Goal: Download file/media

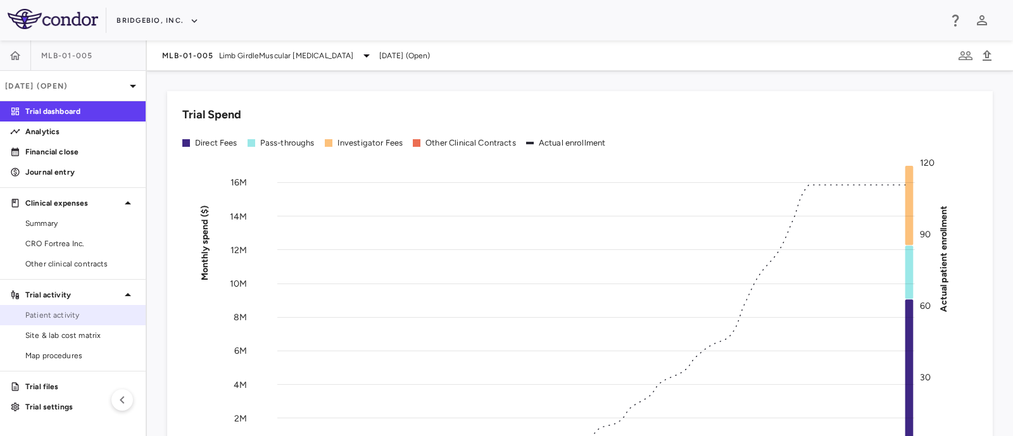
click at [58, 316] on span "Patient activity" at bounding box center [80, 315] width 110 height 11
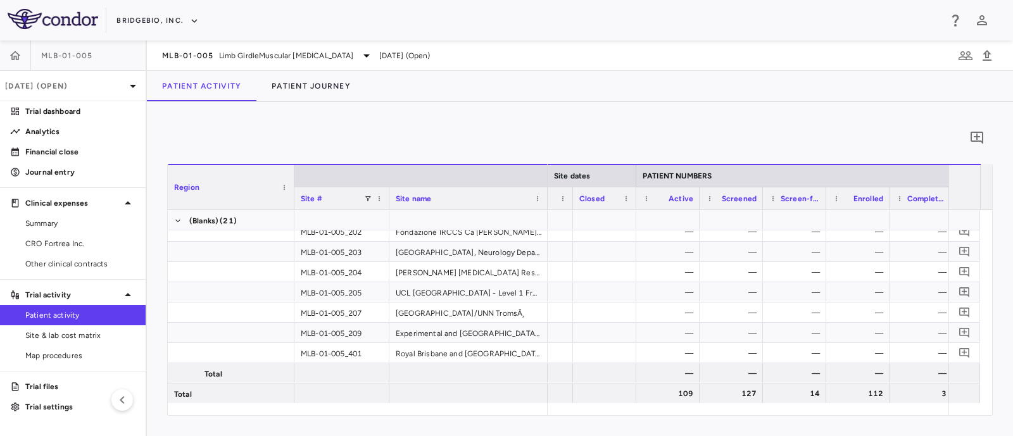
scroll to position [0, 367]
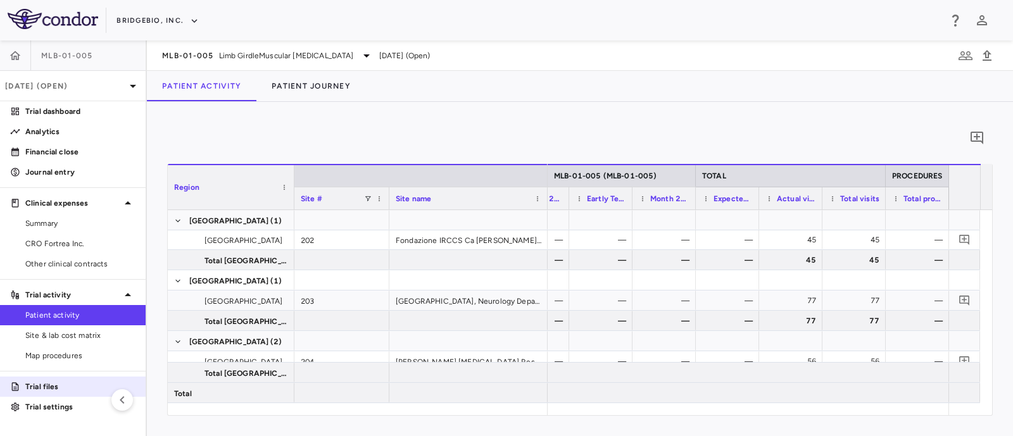
click at [51, 387] on p "Trial files" at bounding box center [80, 386] width 110 height 11
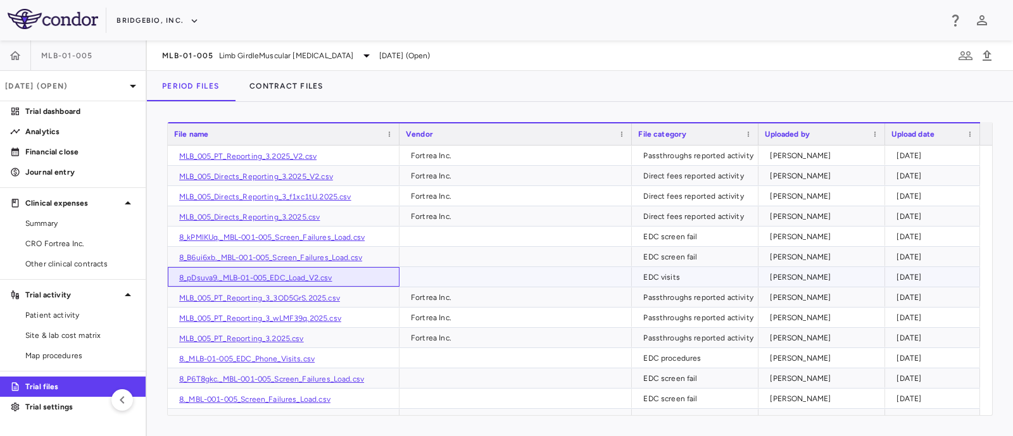
click at [272, 275] on link "8_pDsuva9._MLB-01-005_EDC_Load_V2.csv" at bounding box center [255, 278] width 153 height 9
